Goal: Task Accomplishment & Management: Complete application form

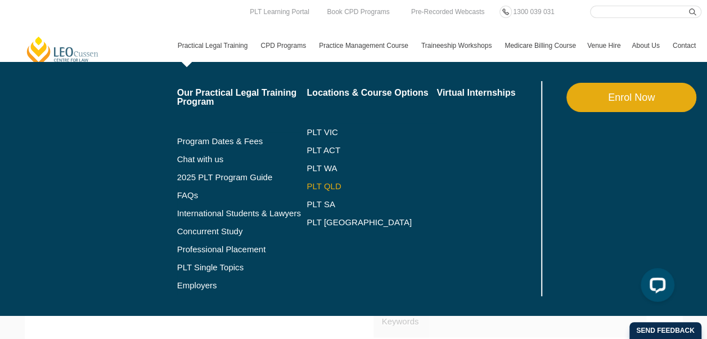
click at [315, 182] on link "PLT QLD" at bounding box center [372, 186] width 130 height 9
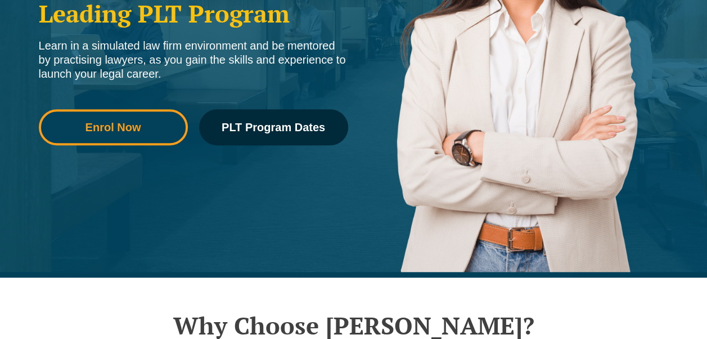
click at [160, 137] on link "Enrol Now" at bounding box center [113, 127] width 149 height 36
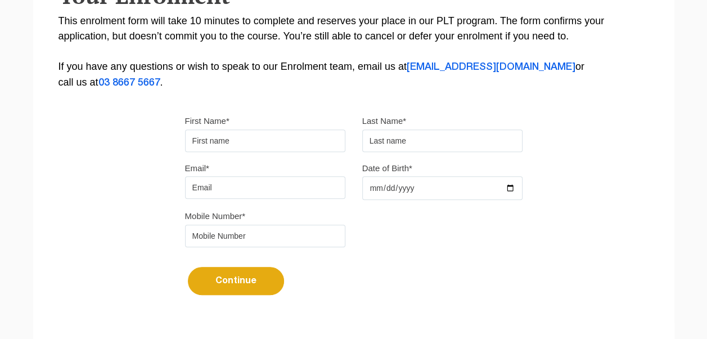
scroll to position [274, 0]
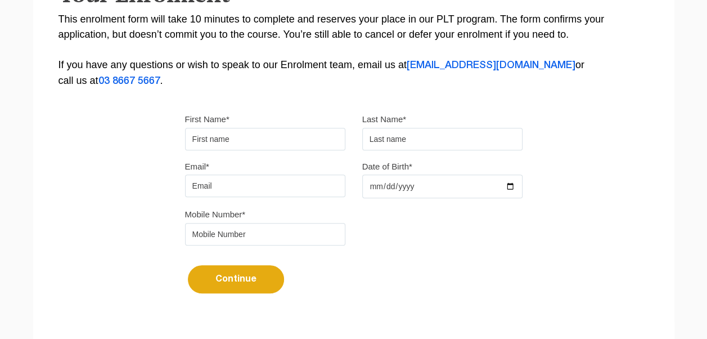
click at [286, 138] on input "First Name*" at bounding box center [265, 139] width 160 height 22
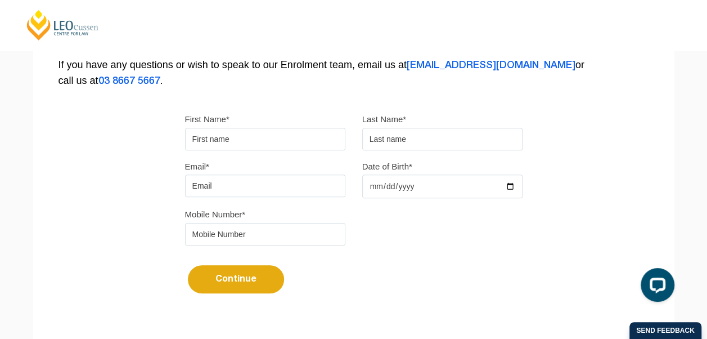
scroll to position [0, 0]
type input "Shayne"
type input "Vigorelli"
type input "shayne.vigorelli@justice.qld.gov.au"
type input "0422536225"
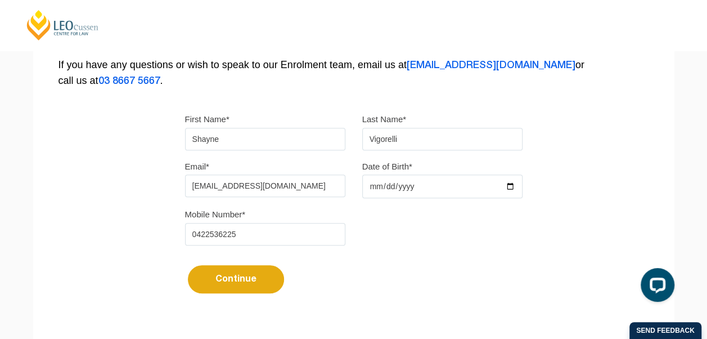
click at [285, 181] on input "shayne.vigorelli@justice.qld.gov.au" at bounding box center [265, 185] width 160 height 22
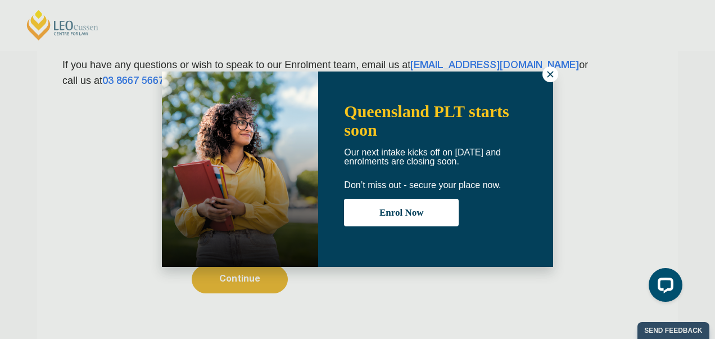
click at [543, 76] on button at bounding box center [551, 74] width 16 height 16
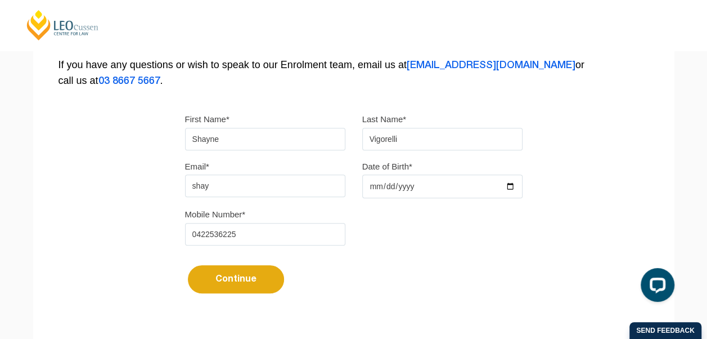
type input "shaynevigorelli@gmail.com"
click at [436, 186] on input "Date of Birth*" at bounding box center [442, 186] width 160 height 24
type input "1995-09-17"
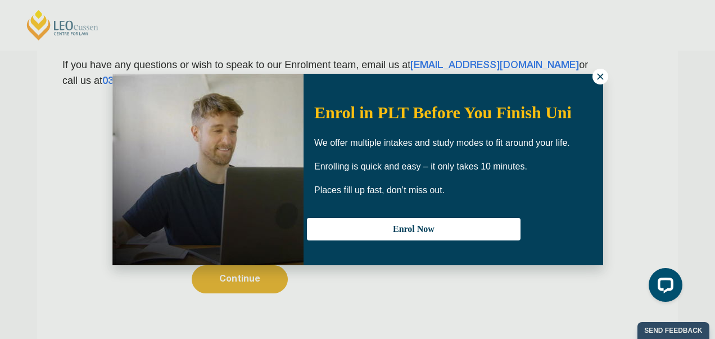
click at [600, 78] on icon at bounding box center [600, 76] width 6 height 6
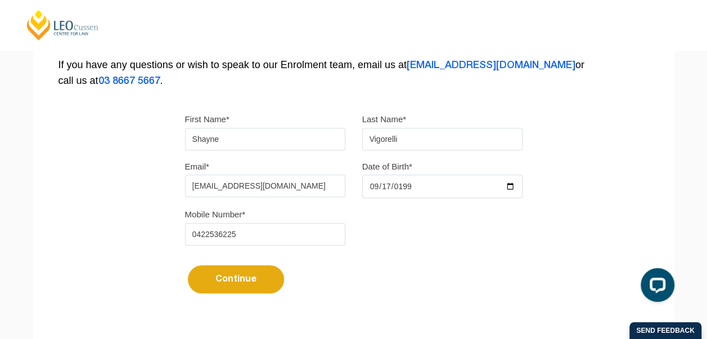
click at [285, 235] on input "0422536225" at bounding box center [265, 234] width 160 height 22
click at [255, 281] on button "Continue" at bounding box center [236, 279] width 96 height 28
select select
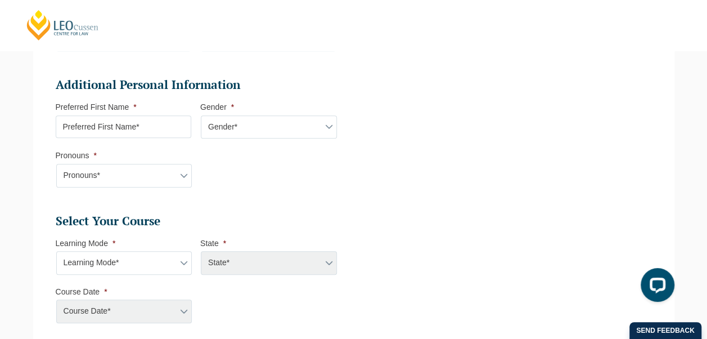
scroll to position [354, 0]
click at [173, 129] on input "Preferred First Name *" at bounding box center [124, 126] width 136 height 22
type input "Shayne"
click at [218, 118] on select "Gender* Male Female Nonbinary Intersex Prefer not to disclose Other" at bounding box center [269, 127] width 136 height 24
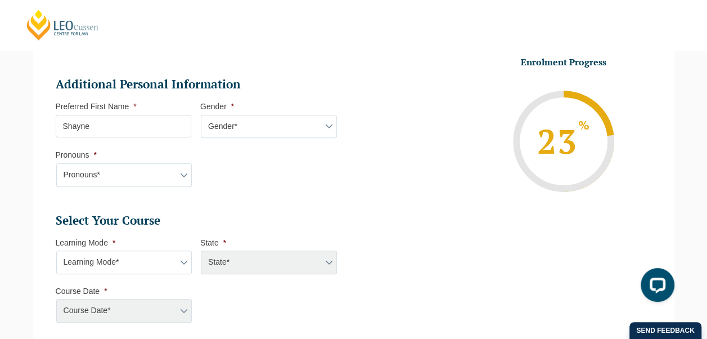
select select "Nonbinary"
click at [201, 115] on select "Gender* Male Female Nonbinary Intersex Prefer not to disclose Other" at bounding box center [269, 127] width 136 height 24
click at [163, 175] on select "Pronouns* She/Her/Hers He/Him/His They/Them/Theirs Other Prefer not to disclose" at bounding box center [124, 175] width 136 height 24
select select "They/Them/Theirs"
click at [56, 163] on select "Pronouns* She/Her/Hers He/Him/His They/Them/Theirs Other Prefer not to disclose" at bounding box center [124, 175] width 136 height 24
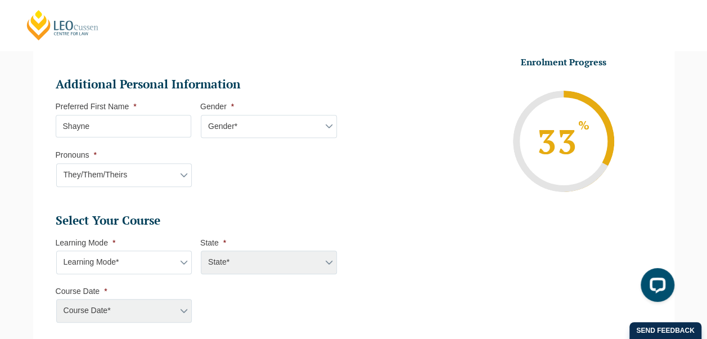
click at [234, 191] on li "Additional Personal Information Preferred First Name * Shayne Gender * Gender* …" at bounding box center [201, 136] width 290 height 121
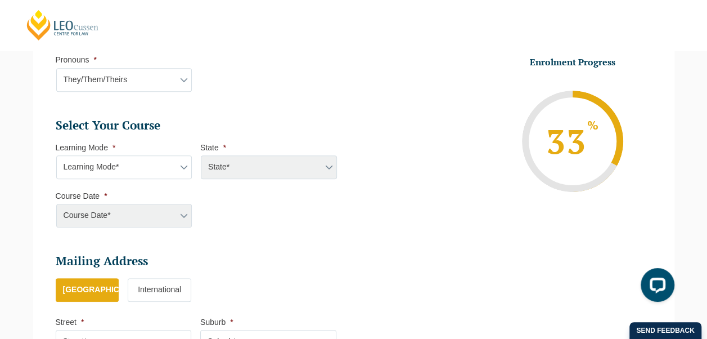
scroll to position [451, 0]
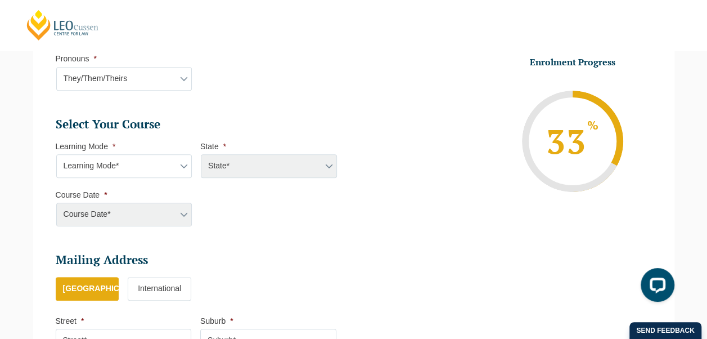
click at [182, 165] on select "Learning Mode* Online Full Time Learning Online Part Time Learning Blended Full…" at bounding box center [124, 166] width 136 height 24
select select "Online Full Time Learning"
click at [56, 154] on select "Learning Mode* Online Full Time Learning Online Part Time Learning Blended Full…" at bounding box center [124, 166] width 136 height 24
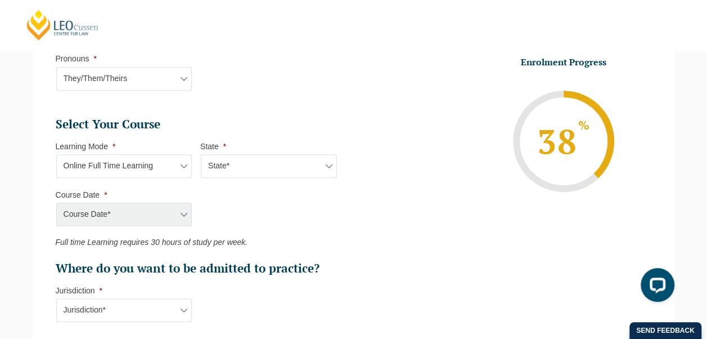
click at [281, 174] on select "State* National (ACT/NSW, VIC, QLD, SA, WA)" at bounding box center [269, 166] width 136 height 24
click at [201, 154] on select "State* National (ACT/NSW, VIC, QLD, SA, WA)" at bounding box center [269, 166] width 136 height 24
click at [293, 160] on select "State* National (ACT/NSW, VIC, QLD, SA, WA)" at bounding box center [269, 166] width 136 height 24
select select "National (ACT/NSW, VIC, QLD, SA, WA)"
click at [201, 154] on select "State* National (ACT/NSW, VIC, QLD, SA, WA)" at bounding box center [269, 166] width 136 height 24
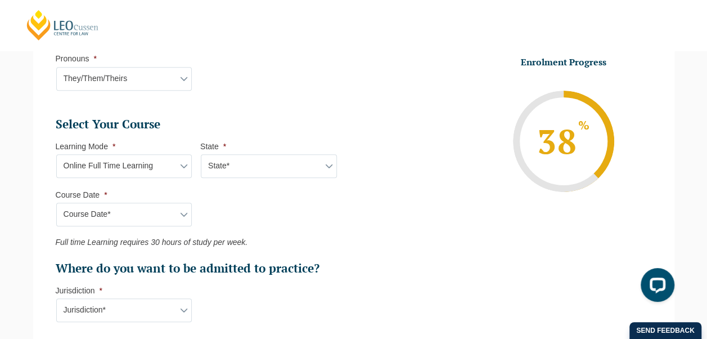
click at [169, 205] on select "Course Date* September 2025 (22-Sep-2025 to 20-Feb-2026) December 2025 (08-Dec-…" at bounding box center [124, 214] width 136 height 24
select select "December 2025 (08-Dec-2025 to 16-May-2026)"
click at [56, 202] on select "Course Date* September 2025 (22-Sep-2025 to 20-Feb-2026) December 2025 (08-Dec-…" at bounding box center [124, 214] width 136 height 24
type input "Intake 11 December 2025 FT"
type input "Practical Legal Training (NAT)"
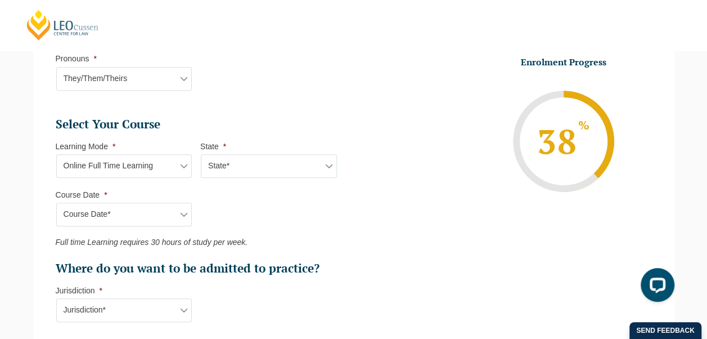
select select "NAT PLT (DEC) 2025 Full Time Online"
click at [159, 167] on select "Learning Mode* Online Full Time Learning Online Part Time Learning Blended Full…" at bounding box center [124, 166] width 136 height 24
click at [242, 208] on ul "Select Your Course This field is hidden when viewing the form Only for Flinder …" at bounding box center [201, 196] width 290 height 160
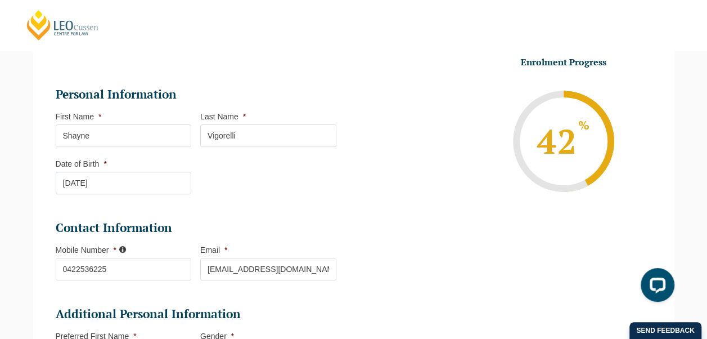
scroll to position [0, 0]
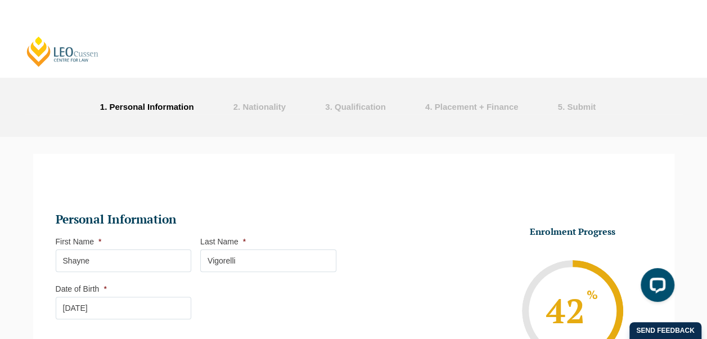
click at [45, 54] on link "[PERSON_NAME] Centre for Law" at bounding box center [62, 51] width 75 height 32
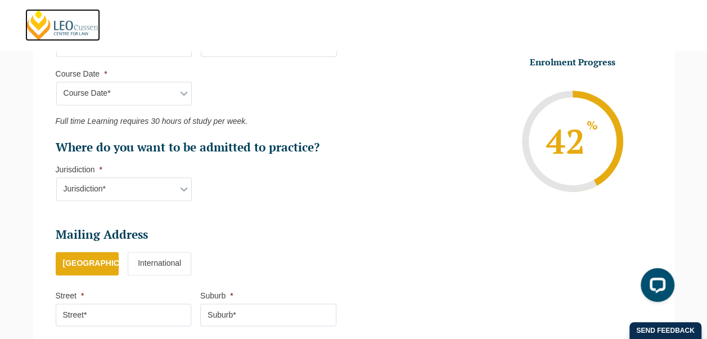
scroll to position [571, 0]
click at [176, 178] on select "Jurisdiction* VIC ACT/NSW SA WA QLD" at bounding box center [124, 190] width 136 height 24
select select "QLD"
click at [56, 178] on select "Jurisdiction* VIC ACT/NSW SA WA QLD" at bounding box center [124, 190] width 136 height 24
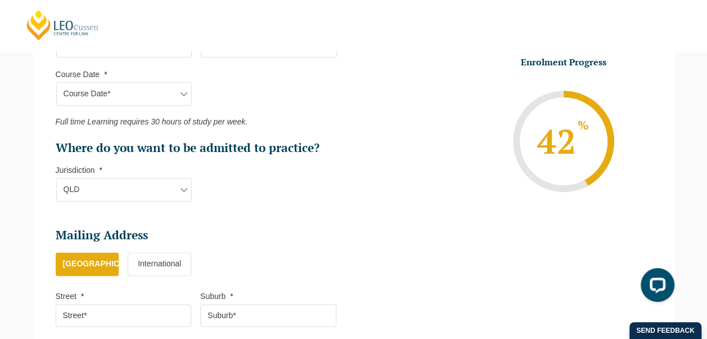
click at [261, 205] on li "Select Your Course This field is hidden when viewing the form Only for Flinder …" at bounding box center [201, 104] width 290 height 217
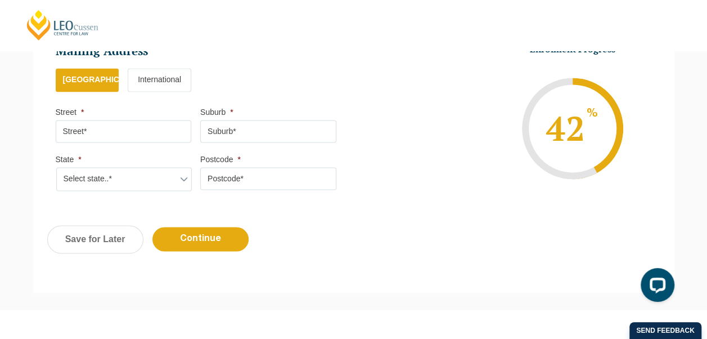
scroll to position [755, 0]
click at [151, 119] on input "Street *" at bounding box center [124, 130] width 136 height 22
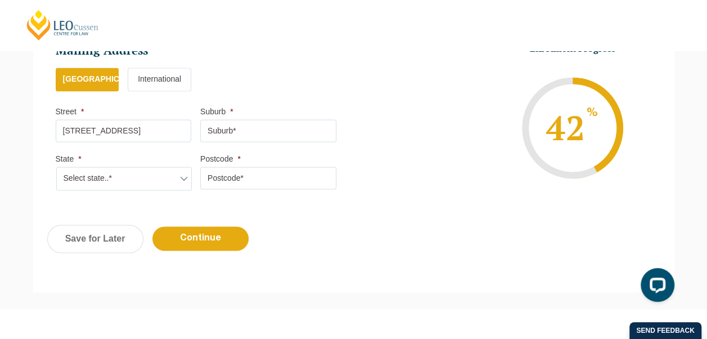
type input "3/17 Boden Street"
type input "Edge Hill"
click at [170, 173] on select "Select state..* VIC WA QLD SA NSW NT ACT TAS" at bounding box center [124, 178] width 136 height 24
select select "QLD"
click at [56, 166] on select "Select state..* VIC WA QLD SA NSW NT ACT TAS" at bounding box center [124, 178] width 136 height 24
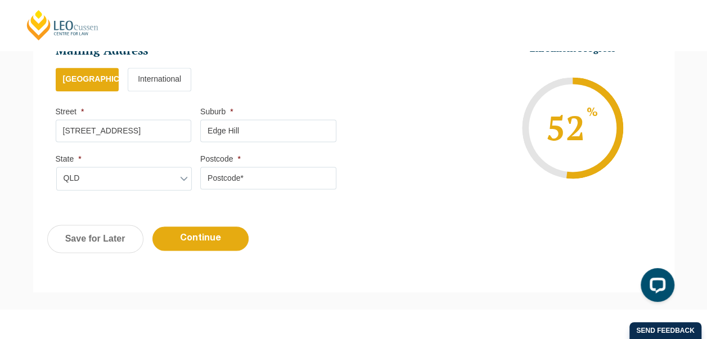
click at [233, 177] on input "Postcode *" at bounding box center [268, 177] width 136 height 22
type input "4870"
click at [192, 237] on input "Continue" at bounding box center [200, 238] width 96 height 24
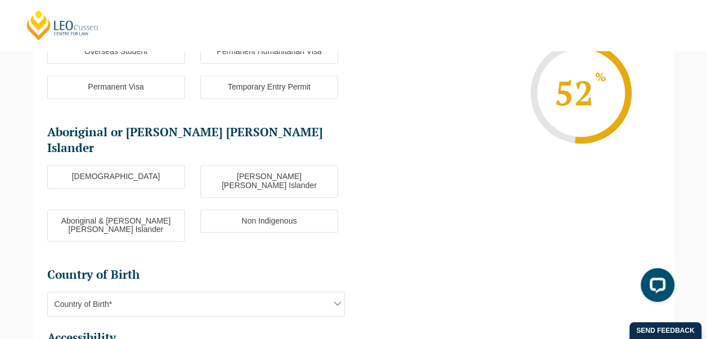
scroll to position [97, 0]
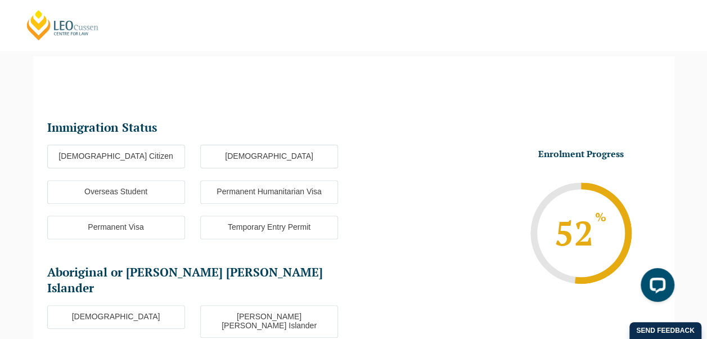
click at [144, 157] on label "Australian Citizen" at bounding box center [116, 157] width 138 height 24
click at [0, 0] on input "Australian Citizen" at bounding box center [0, 0] width 0 height 0
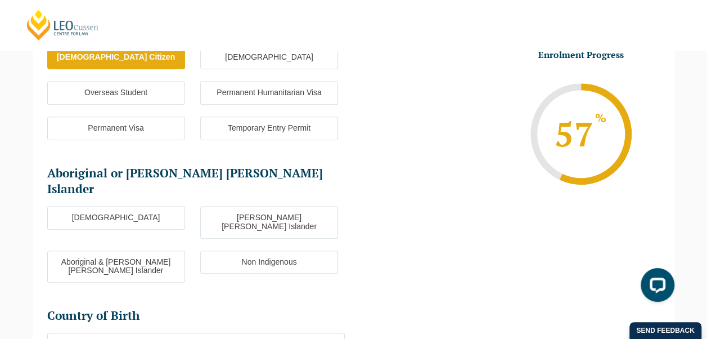
scroll to position [203, 0]
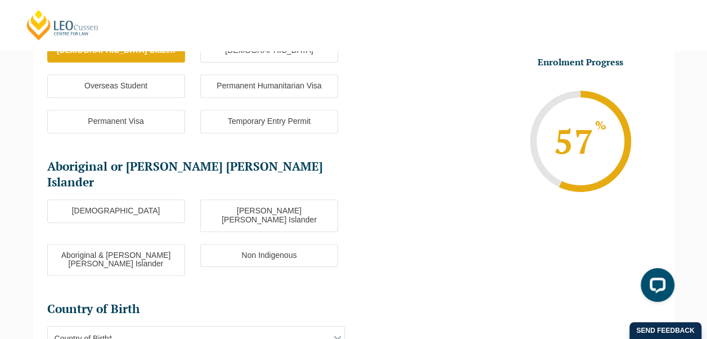
click at [253, 244] on label "Non Indigenous" at bounding box center [269, 256] width 138 height 24
click at [0, 0] on input "Non Indigenous" at bounding box center [0, 0] width 0 height 0
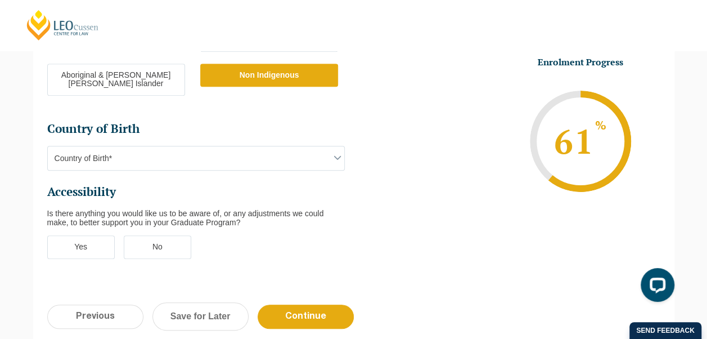
scroll to position [384, 0]
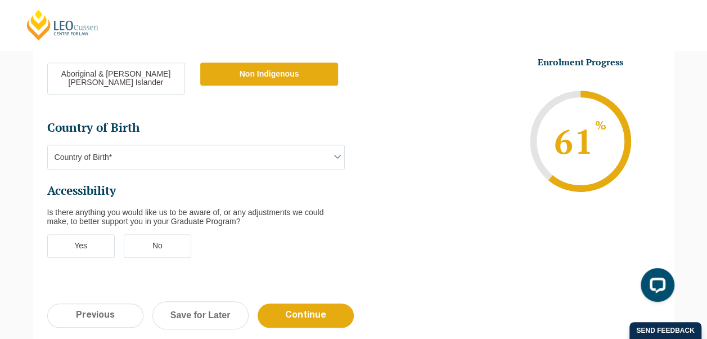
click at [303, 145] on span "Country of Birth*" at bounding box center [196, 157] width 296 height 24
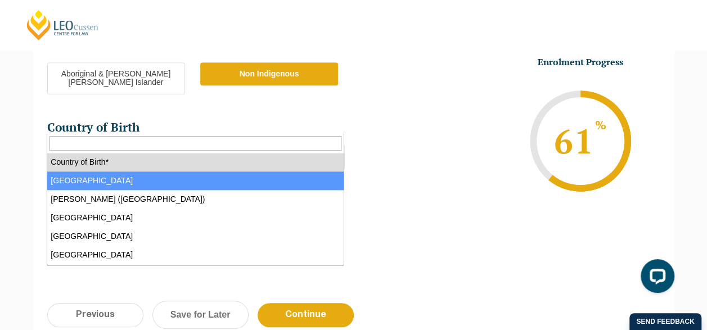
select select "Australia 1101"
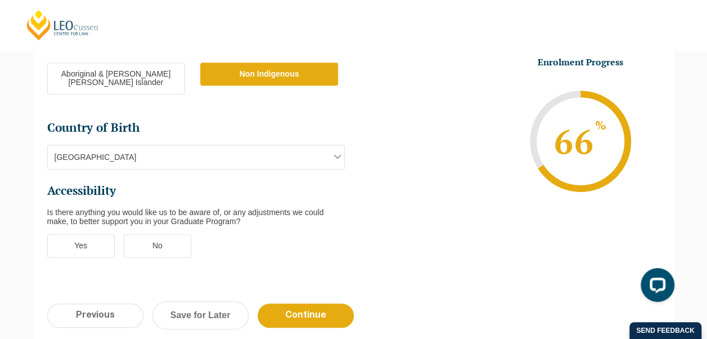
click at [166, 234] on label "No" at bounding box center [157, 246] width 67 height 24
click at [0, 0] on input "No" at bounding box center [0, 0] width 0 height 0
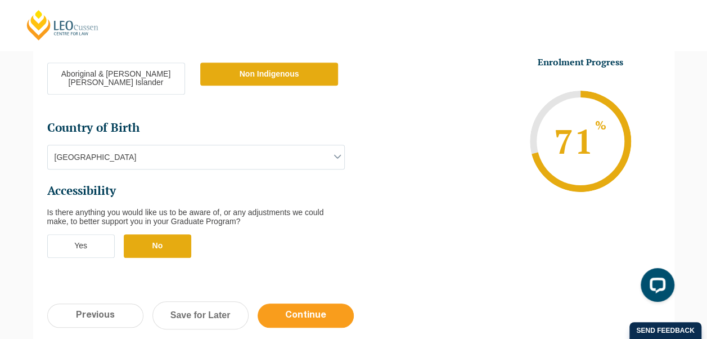
click at [287, 303] on input "Continue" at bounding box center [306, 315] width 96 height 24
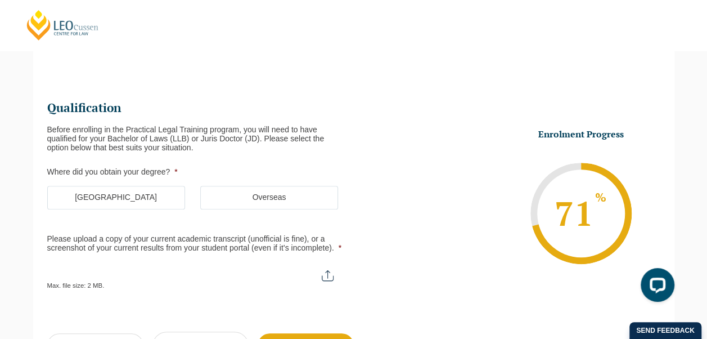
scroll to position [97, 0]
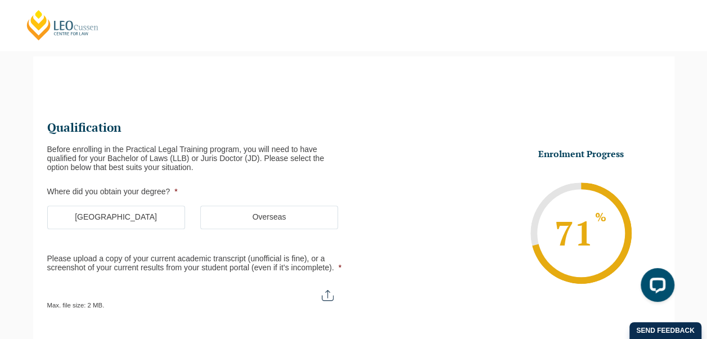
click at [139, 210] on label "Australia" at bounding box center [116, 217] width 138 height 24
click at [0, 0] on input "Australia" at bounding box center [0, 0] width 0 height 0
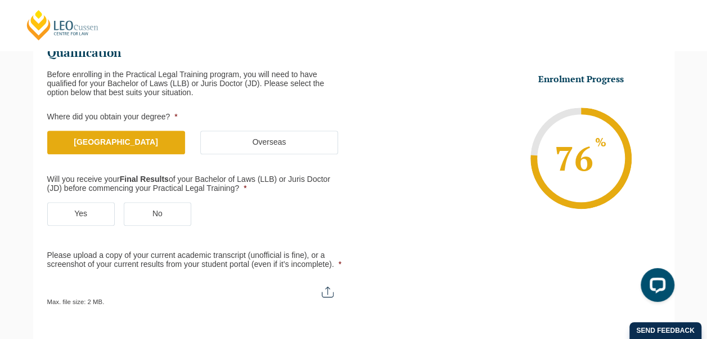
scroll to position [173, 0]
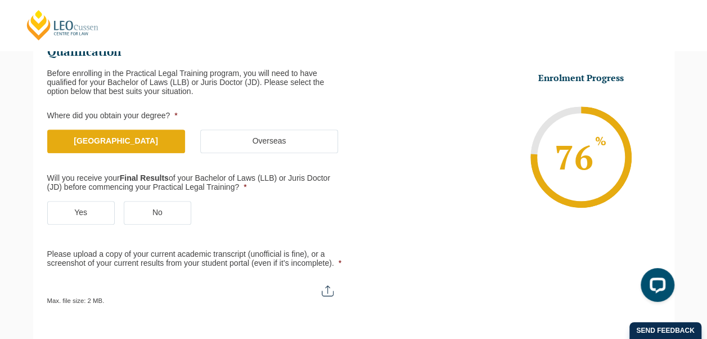
click at [88, 214] on label "Yes" at bounding box center [80, 213] width 67 height 24
click at [0, 0] on input "Yes" at bounding box center [0, 0] width 0 height 0
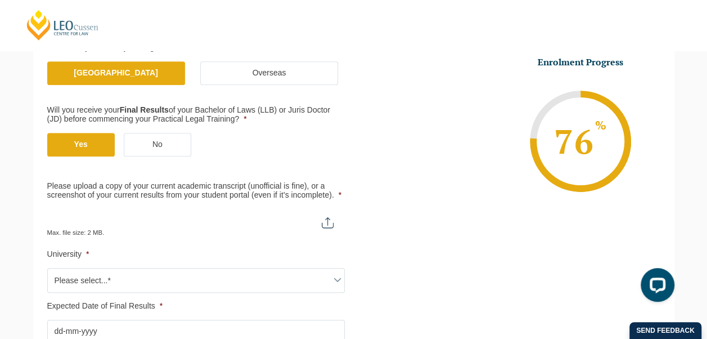
scroll to position [242, 0]
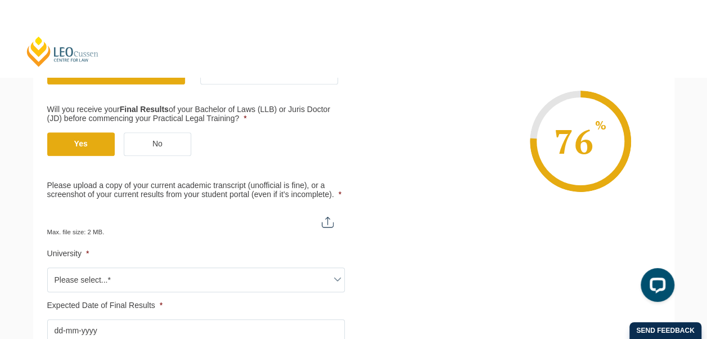
click at [137, 219] on input "Please upload a copy of your current academic transcript (unofficial is fine), …" at bounding box center [196, 217] width 298 height 19
type input "C:\fakepath\Vigorelli - Academic Transcript.pdf"
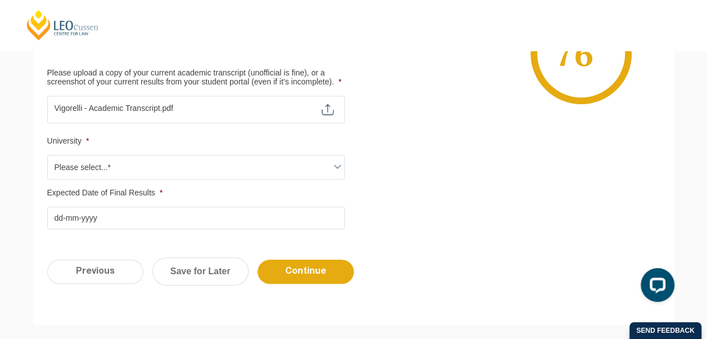
scroll to position [355, 0]
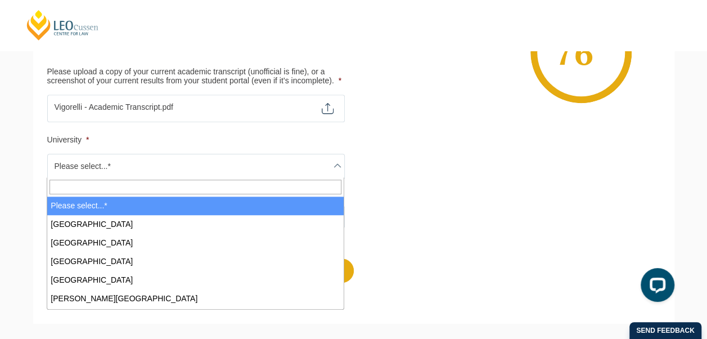
click at [321, 166] on span "Please select...*" at bounding box center [196, 166] width 296 height 24
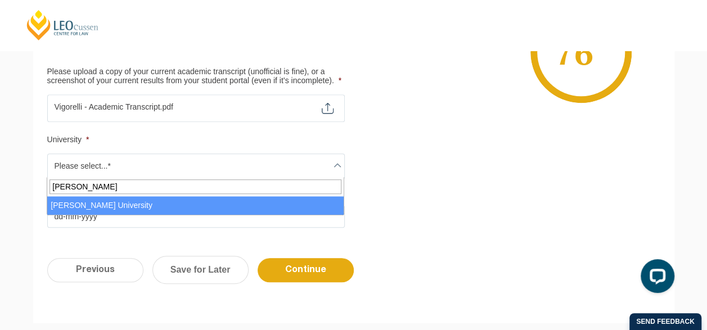
type input "james"
select select "James Cook University"
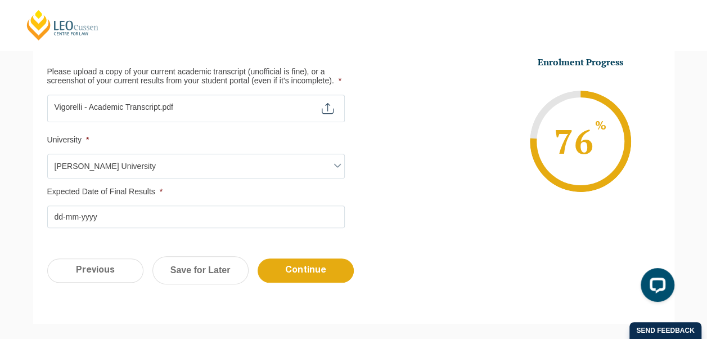
click at [269, 220] on input "Expected Date of Final Results *" at bounding box center [196, 216] width 298 height 22
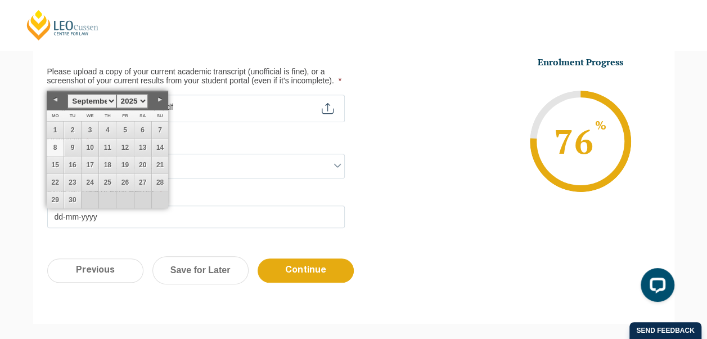
click at [51, 150] on link "8" at bounding box center [55, 147] width 17 height 17
type input "08-09-2025"
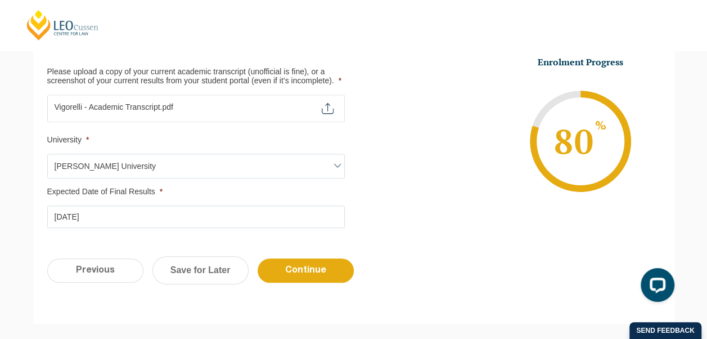
click at [15, 211] on div "Please note that your information is saved on our server as you enter it. Congr…" at bounding box center [353, 60] width 707 height 559
click at [276, 264] on input "Continue" at bounding box center [306, 270] width 96 height 24
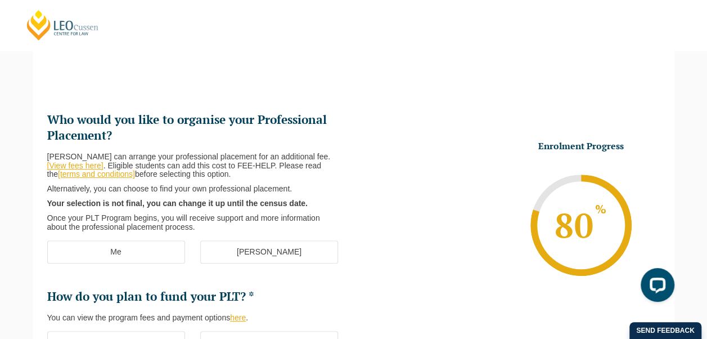
scroll to position [97, 0]
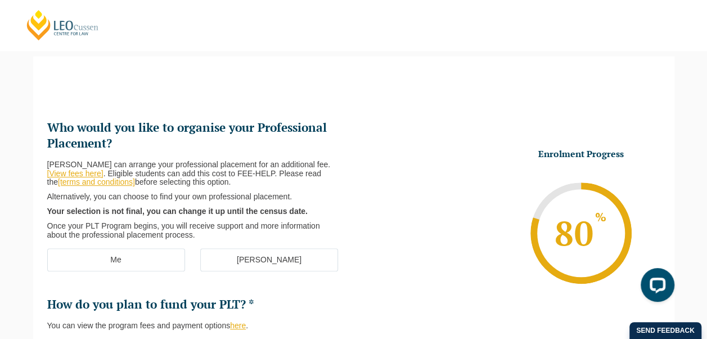
click at [159, 262] on label "Me" at bounding box center [116, 260] width 138 height 24
click at [0, 0] on input "Me" at bounding box center [0, 0] width 0 height 0
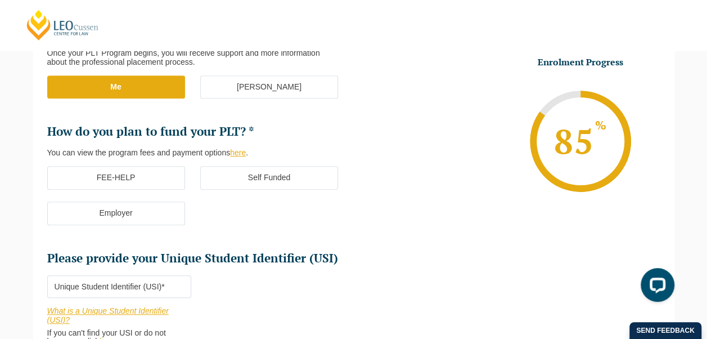
scroll to position [271, 0]
click at [158, 169] on label "FEE-HELP" at bounding box center [116, 177] width 138 height 24
click at [0, 0] on input "FEE-HELP" at bounding box center [0, 0] width 0 height 0
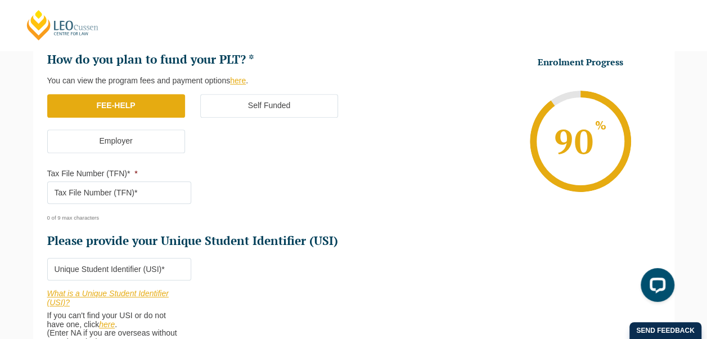
scroll to position [343, 0]
click at [136, 193] on input "Tax File Number (TFN)* *" at bounding box center [119, 192] width 145 height 22
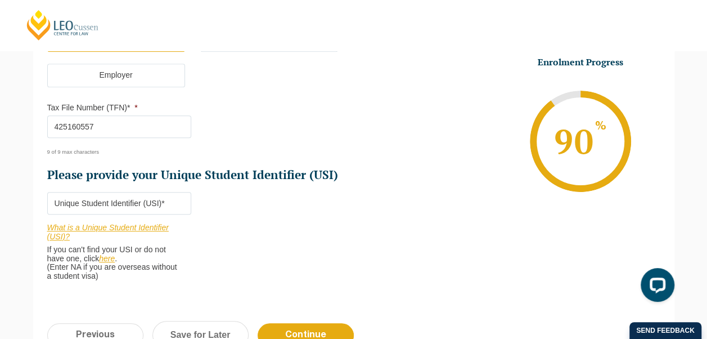
scroll to position [408, 0]
type input "425160557"
click at [160, 193] on input "Please provide your Unique Student Identifier (USI) *" at bounding box center [119, 202] width 145 height 22
type input "RES0103AU"
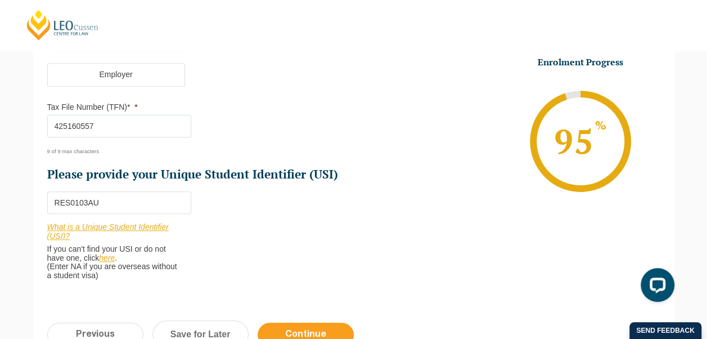
click at [295, 325] on input "Continue" at bounding box center [306, 334] width 96 height 24
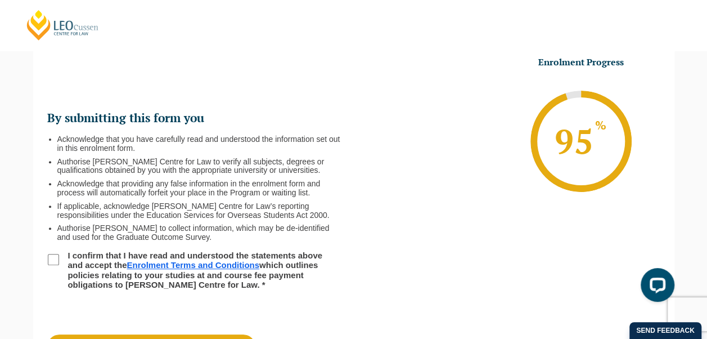
scroll to position [97, 0]
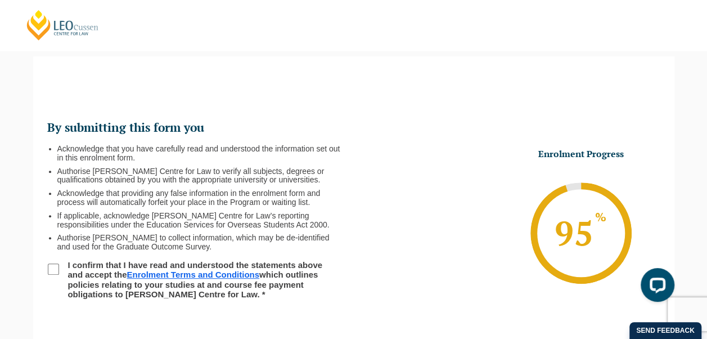
click at [57, 271] on input "I confirm that I have read and understood the statements above and accept the E…" at bounding box center [53, 268] width 11 height 11
checkbox input "true"
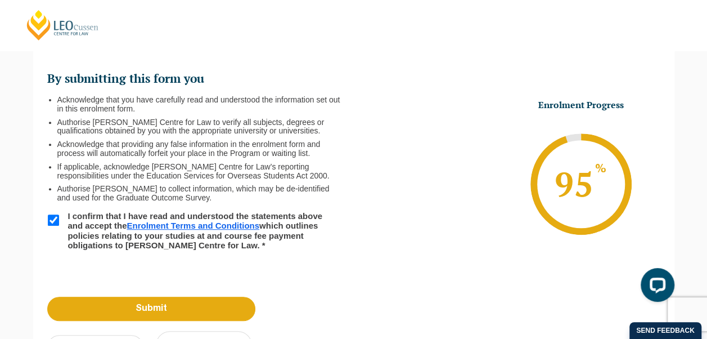
scroll to position [147, 0]
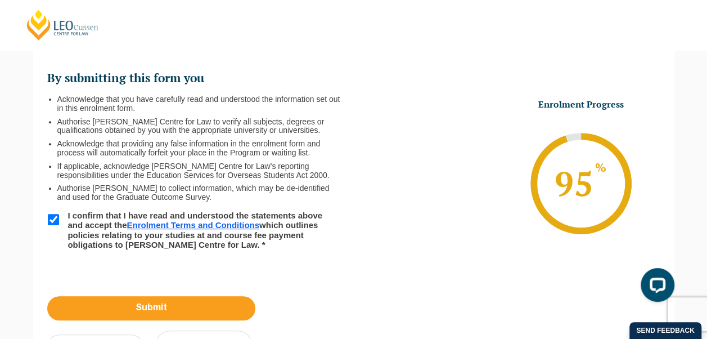
click at [231, 303] on input "Submit" at bounding box center [151, 308] width 208 height 24
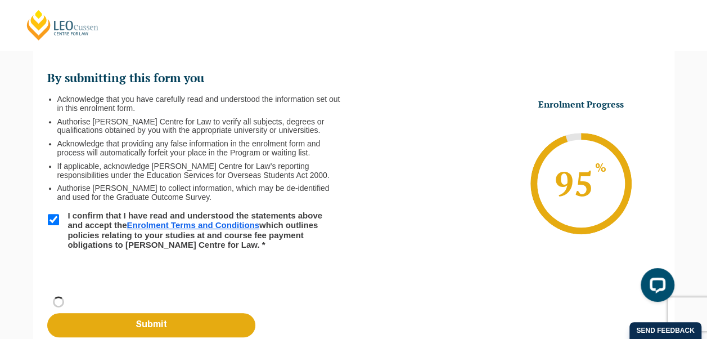
scroll to position [87, 0]
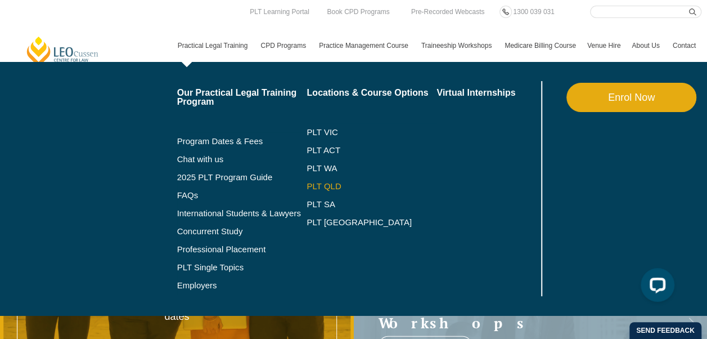
click at [316, 183] on link "PLT QLD" at bounding box center [372, 186] width 130 height 9
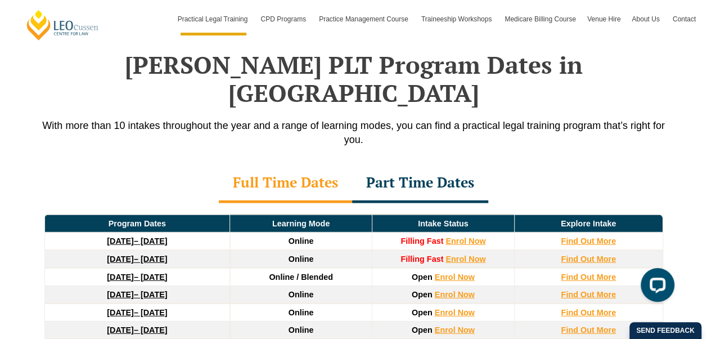
scroll to position [1472, 0]
